Goal: Information Seeking & Learning: Learn about a topic

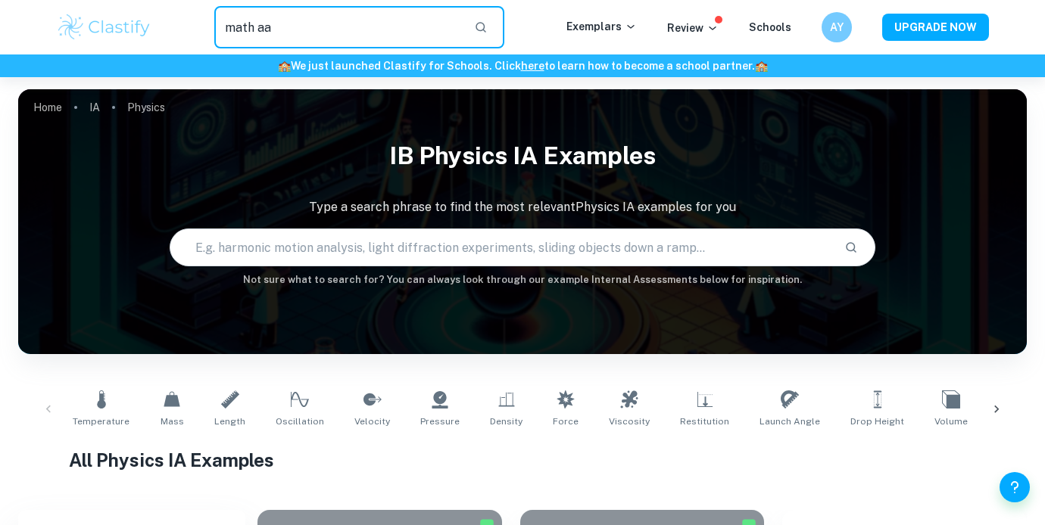
type input "math aa"
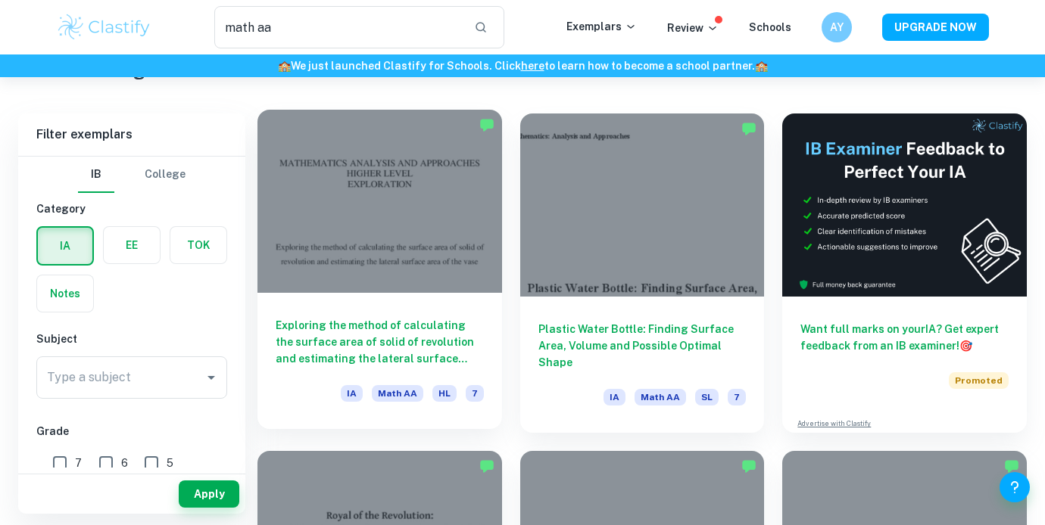
scroll to position [54, 0]
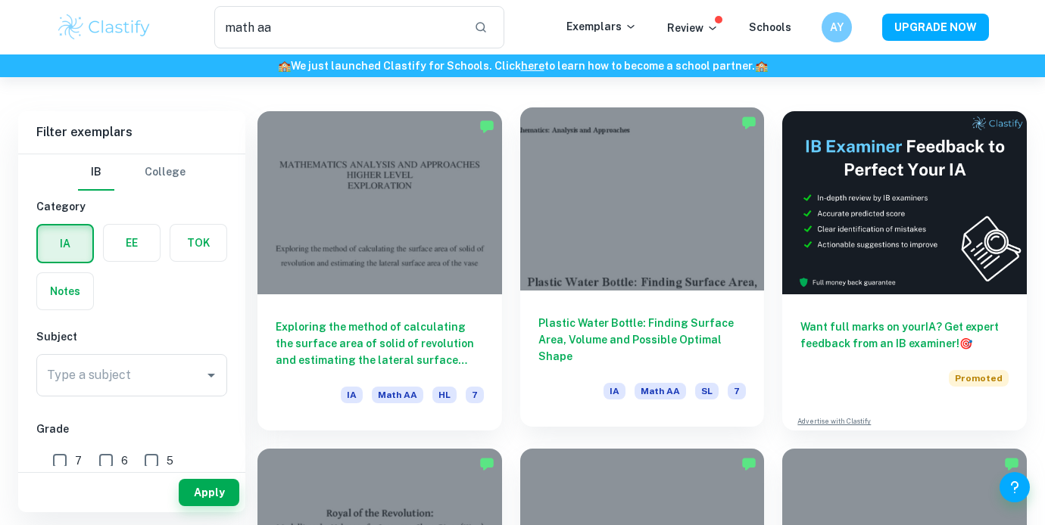
click at [641, 215] on div at bounding box center [642, 199] width 245 height 183
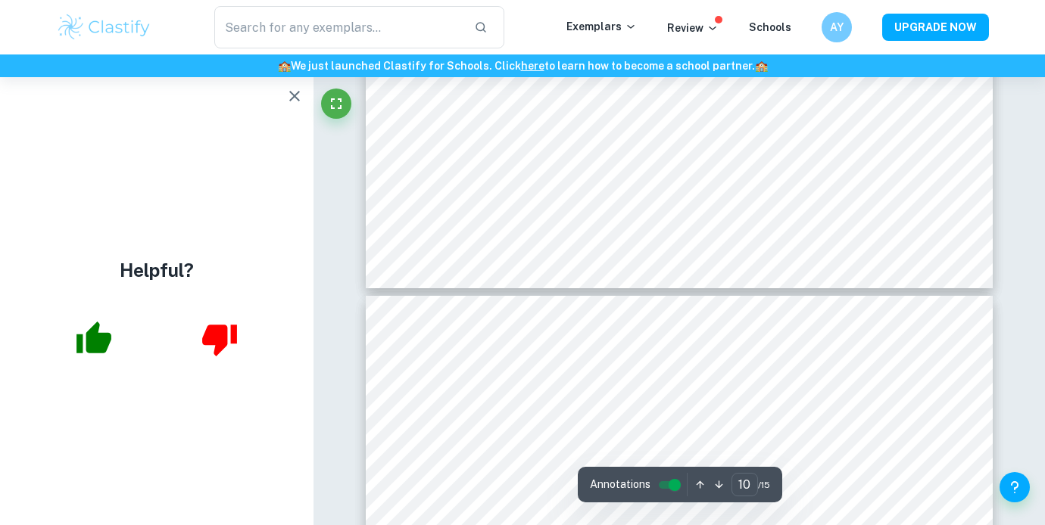
scroll to position [9014, 0]
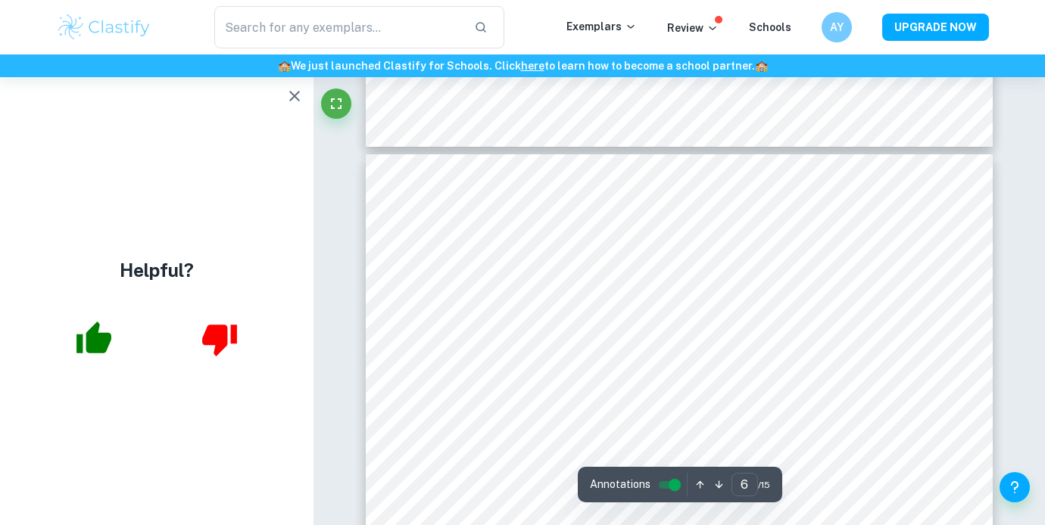
type input "5"
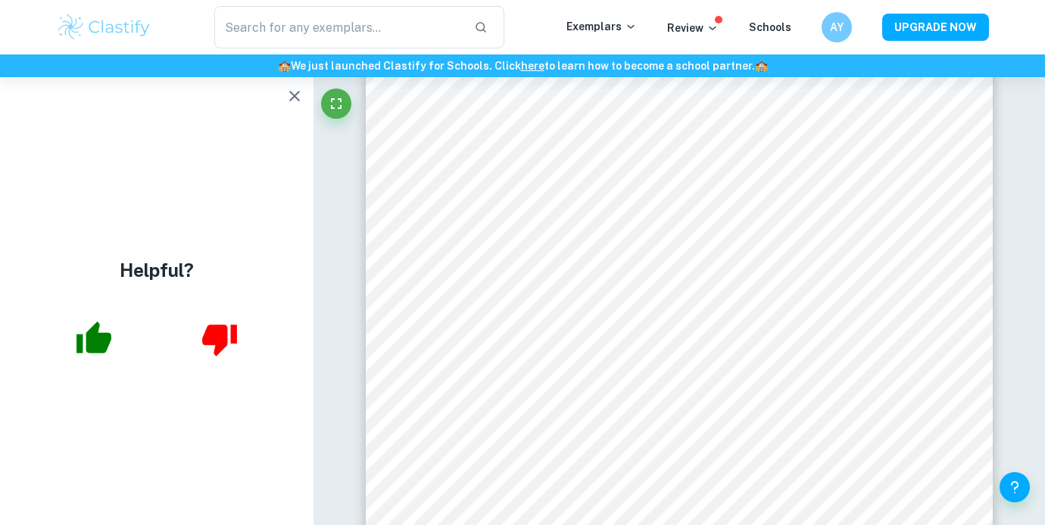
type input "math aa"
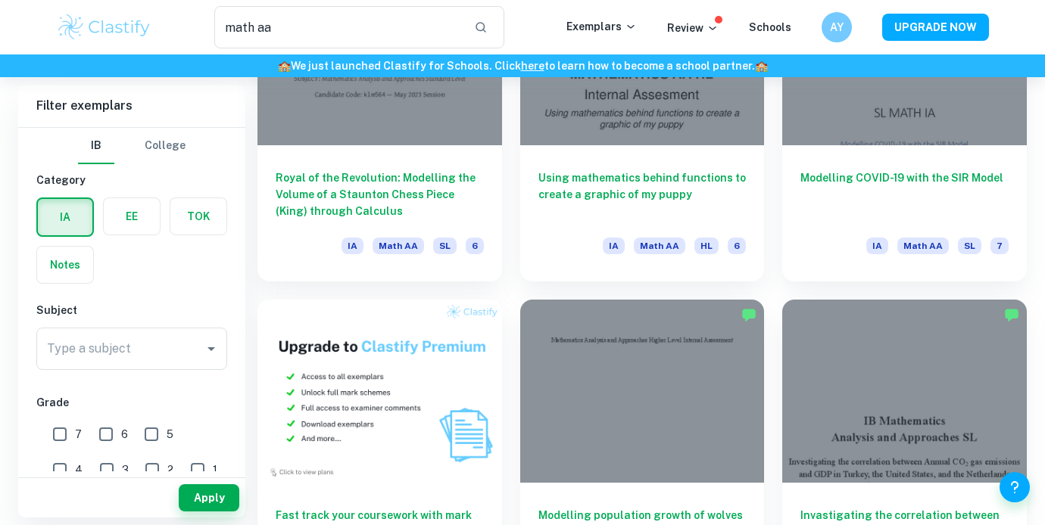
scroll to position [541, 0]
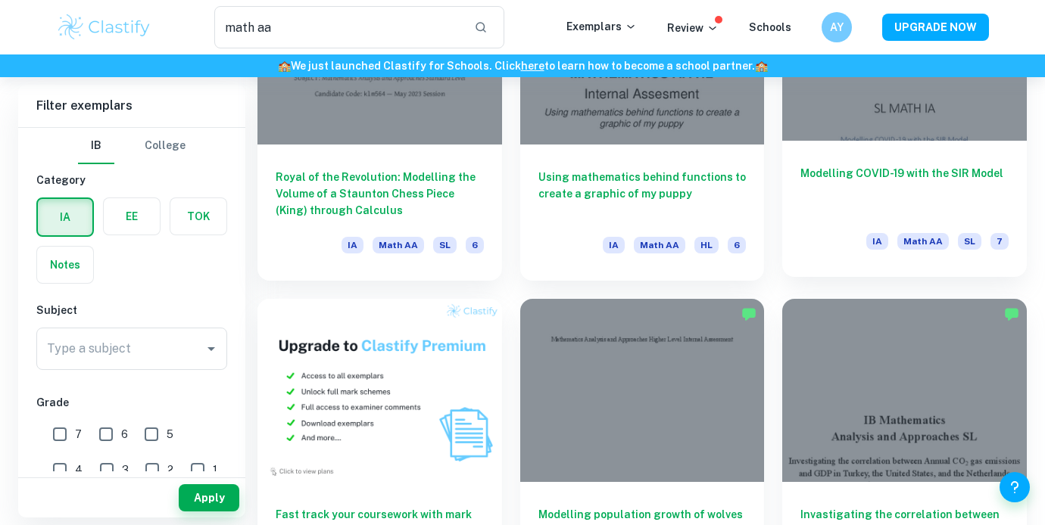
click at [906, 168] on h6 "Modelling COVID-19 with the SIR Model" at bounding box center [904, 190] width 208 height 50
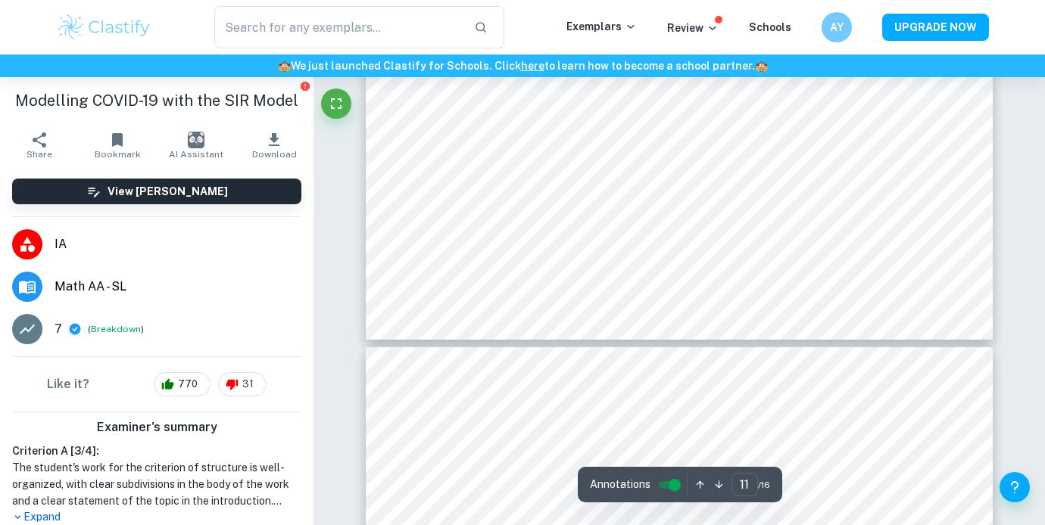
type input "12"
